Goal: Transaction & Acquisition: Purchase product/service

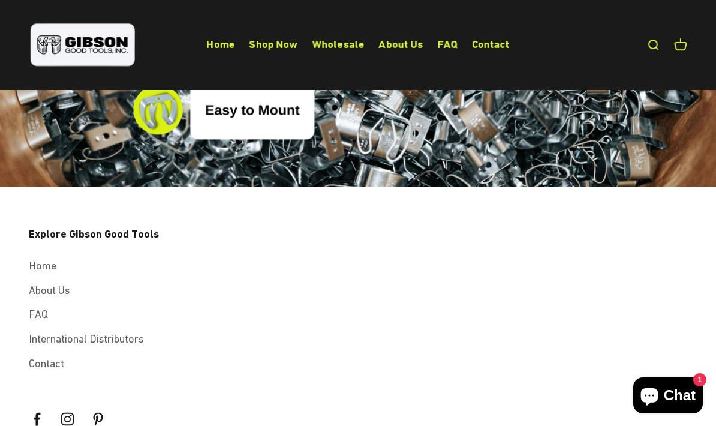
scroll to position [3795, 0]
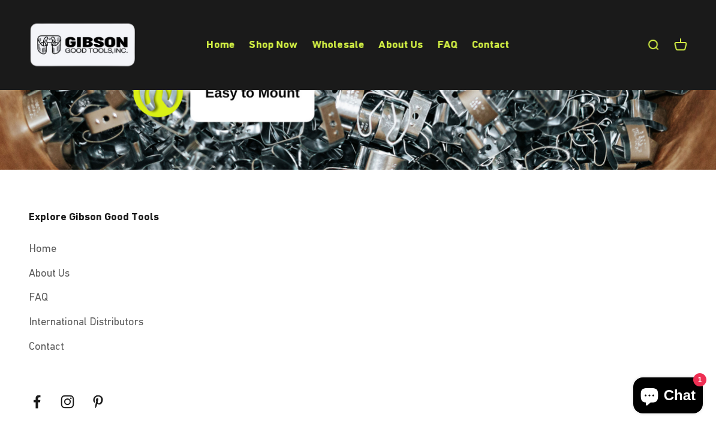
click at [285, 41] on link "Shop Now" at bounding box center [273, 44] width 49 height 13
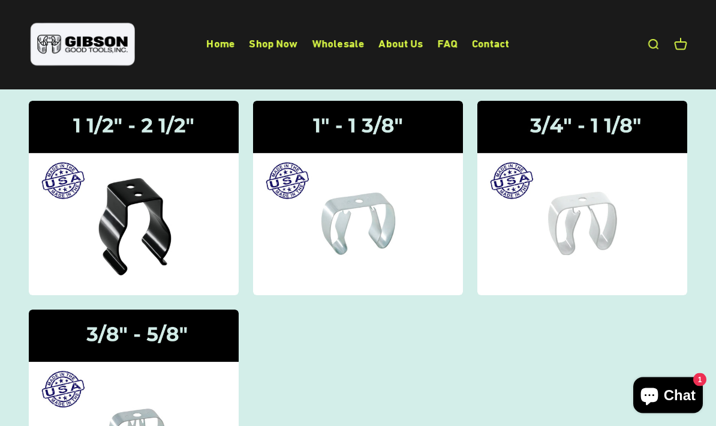
scroll to position [137, 0]
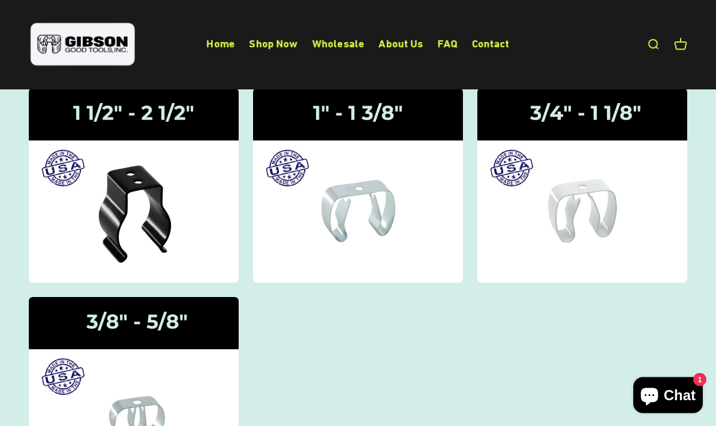
click at [205, 327] on img at bounding box center [134, 394] width 210 height 194
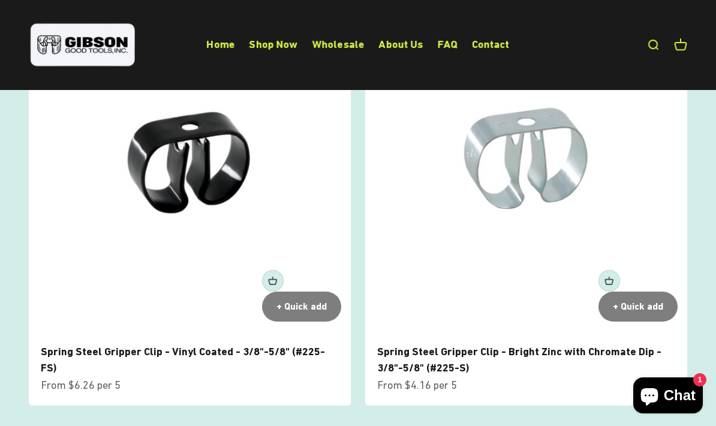
scroll to position [147, 0]
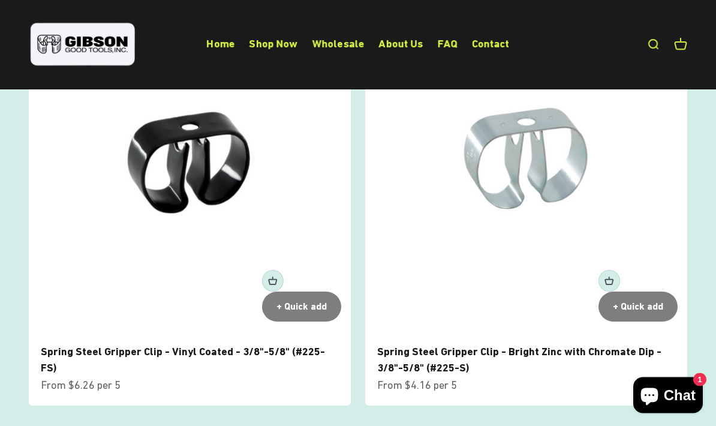
click at [218, 233] on img at bounding box center [190, 171] width 322 height 322
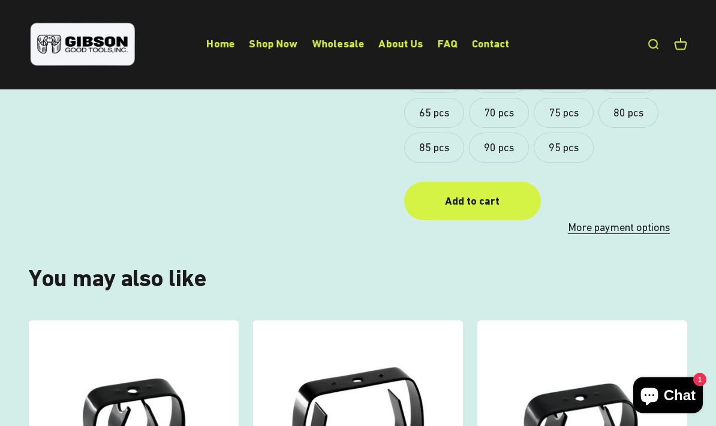
scroll to position [699, 0]
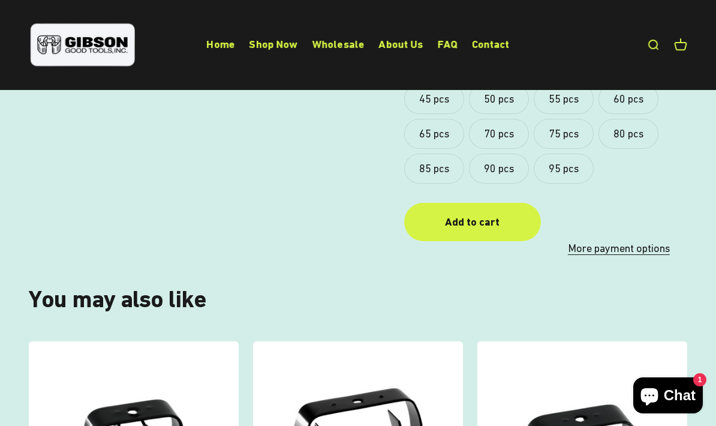
click at [488, 213] on div "Add to cart" at bounding box center [472, 221] width 89 height 17
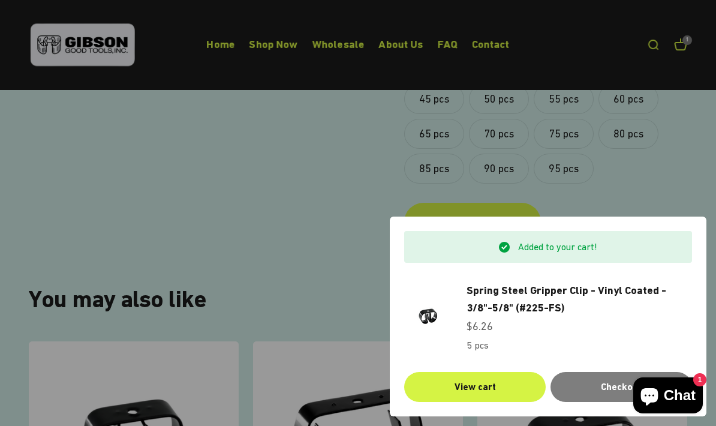
click at [341, 258] on div at bounding box center [358, 213] width 716 height 426
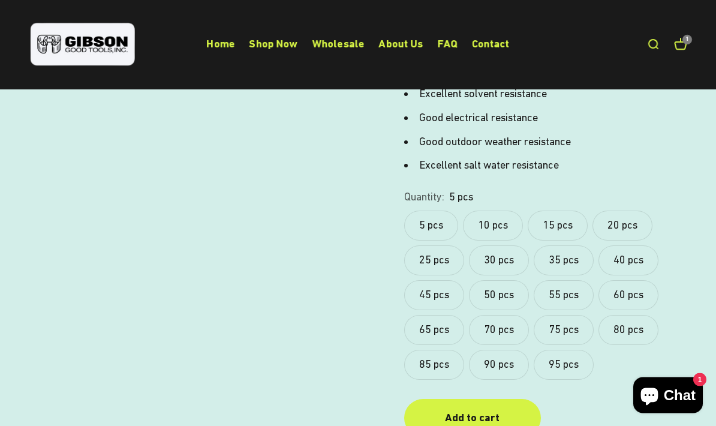
click at [476, 410] on div "Add to cart" at bounding box center [472, 418] width 89 height 17
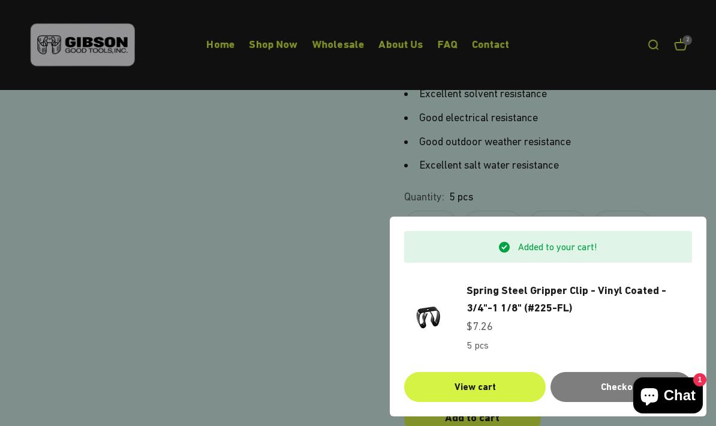
click at [592, 395] on div "Checkout" at bounding box center [621, 387] width 113 height 16
